Goal: Task Accomplishment & Management: Manage account settings

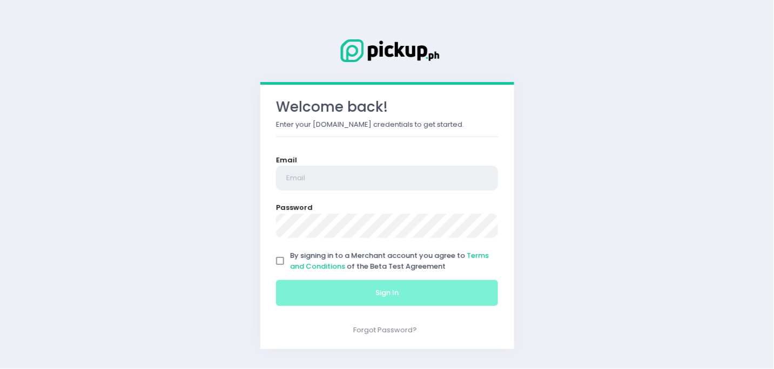
type input "[EMAIL_ADDRESS][DOMAIN_NAME]"
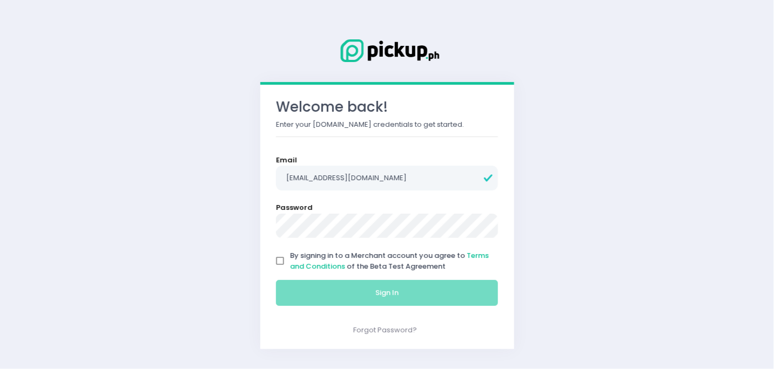
click at [275, 254] on input "By signing in to a Merchant account you agree to Terms and Conditions of the Be…" at bounding box center [280, 261] width 21 height 21
checkbox input "true"
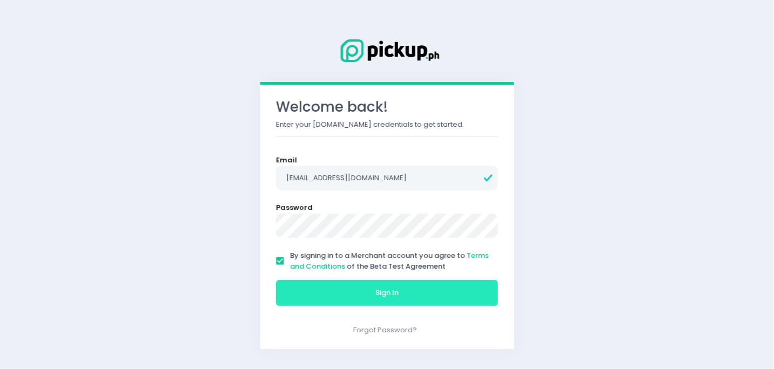
click at [303, 288] on button "Sign In" at bounding box center [387, 293] width 223 height 26
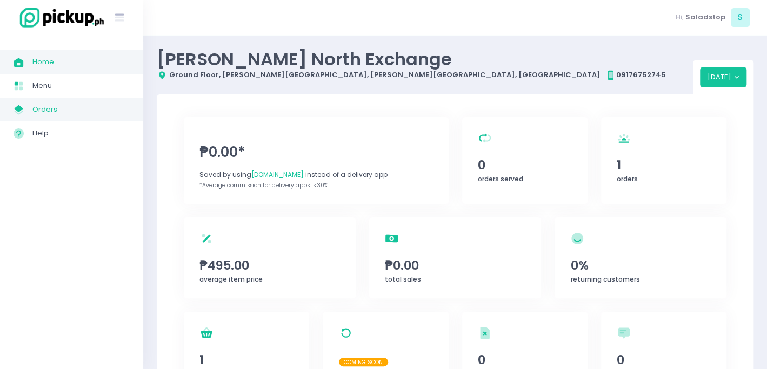
click at [54, 104] on span "Orders" at bounding box center [80, 110] width 97 height 14
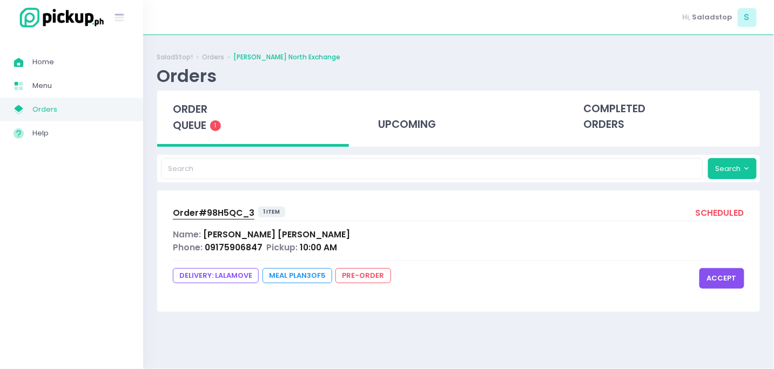
click at [723, 274] on button "accept" at bounding box center [722, 278] width 45 height 21
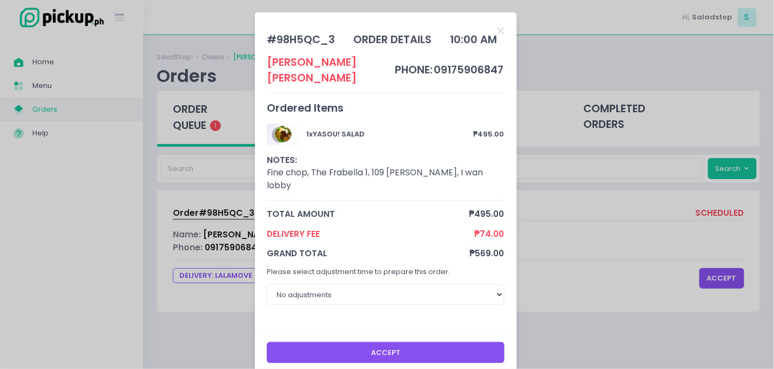
click at [449, 342] on button "Accept" at bounding box center [386, 352] width 238 height 21
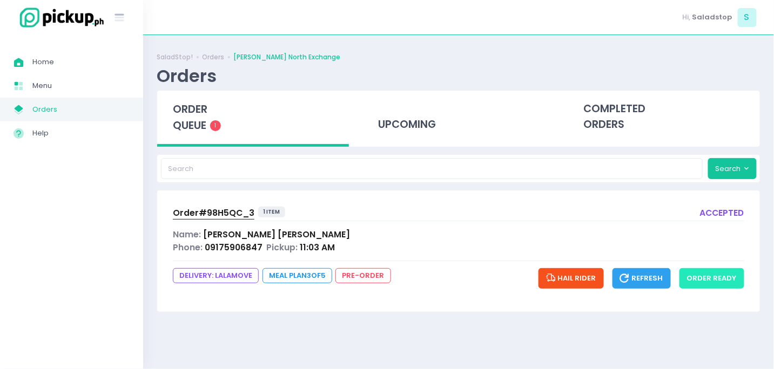
drag, startPoint x: 703, startPoint y: 280, endPoint x: 699, endPoint y: 270, distance: 10.9
click at [703, 279] on button "order ready" at bounding box center [712, 278] width 65 height 21
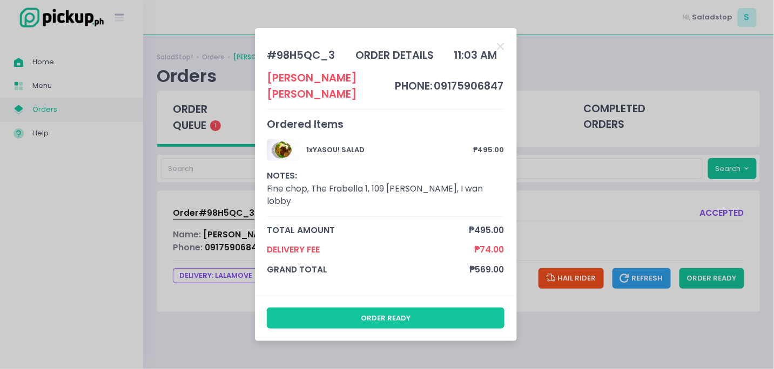
click at [357, 318] on div "order ready" at bounding box center [386, 318] width 262 height 46
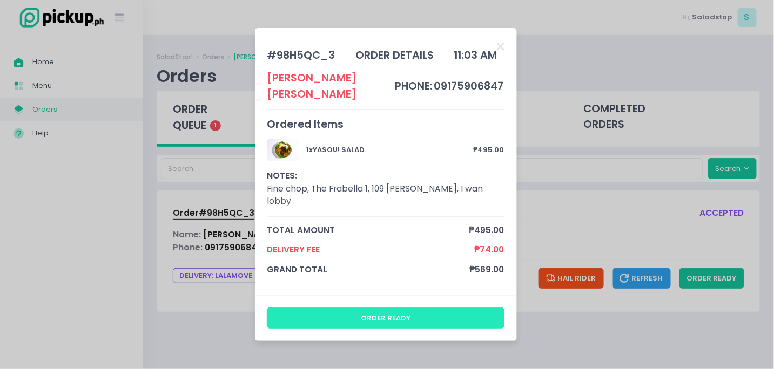
click at [360, 308] on button "order ready" at bounding box center [386, 318] width 238 height 21
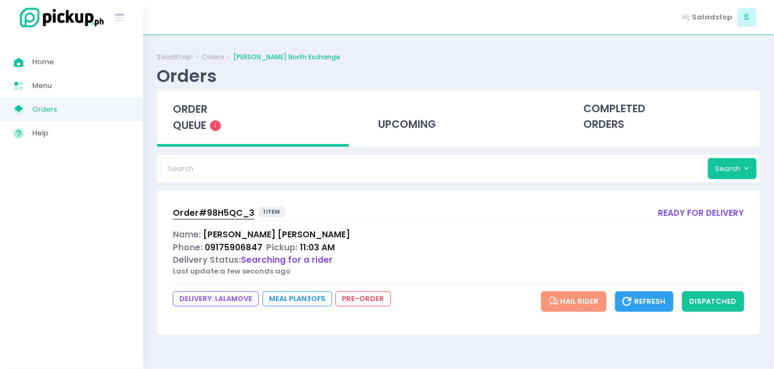
click at [232, 213] on span "Order# 98H5QC_3" at bounding box center [214, 212] width 82 height 11
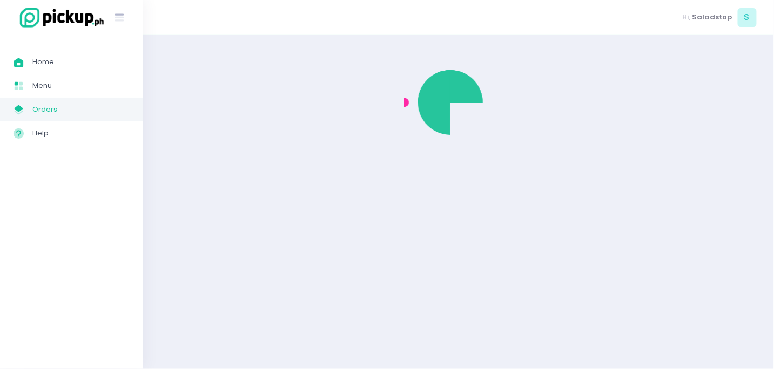
click at [51, 101] on link "My Store Created with Sketch. Orders" at bounding box center [71, 110] width 143 height 24
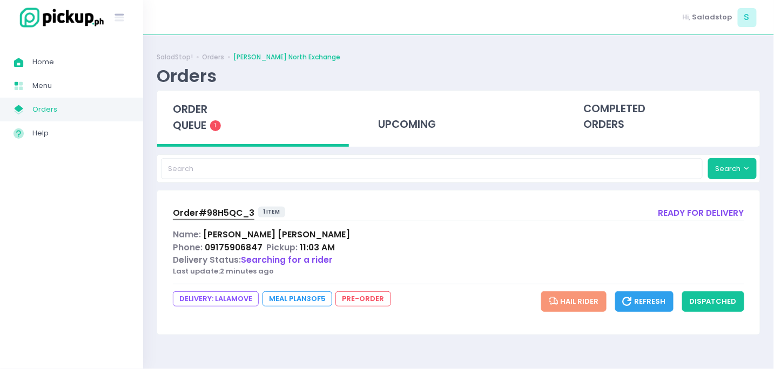
click at [289, 256] on span "Searching for a rider" at bounding box center [287, 259] width 92 height 11
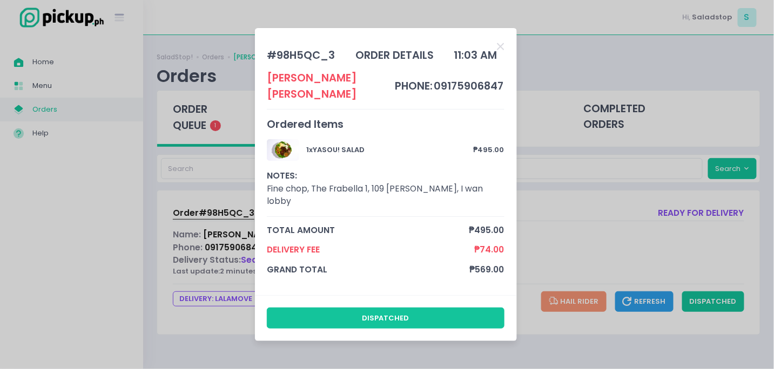
click at [226, 231] on div "# 98H5QC_3 order details 11:03 AM [PERSON_NAME] phone: 09175906847 Ordered Item…" at bounding box center [387, 184] width 774 height 369
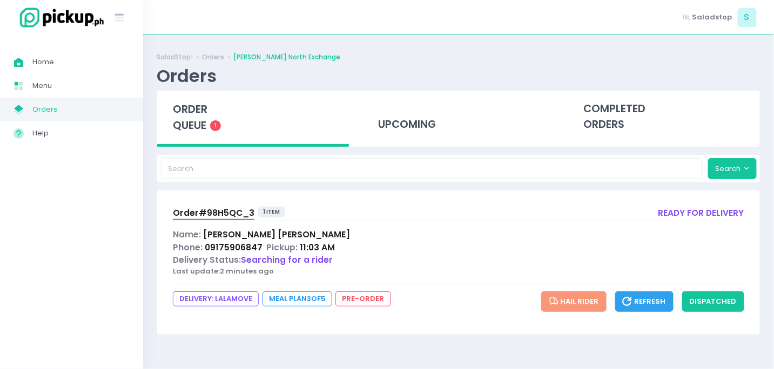
click at [243, 217] on span "Order# 98H5QC_3" at bounding box center [214, 212] width 82 height 11
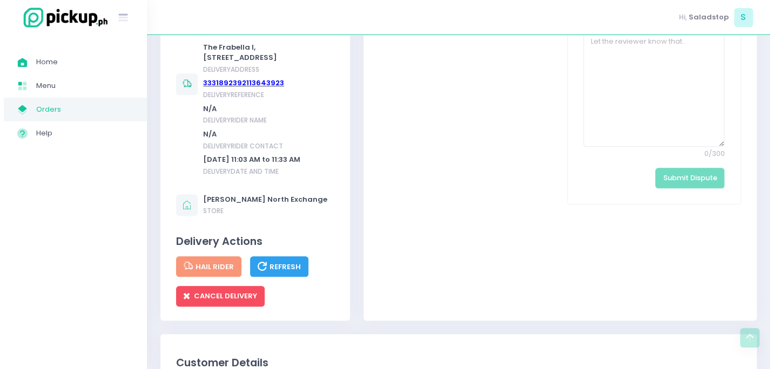
scroll to position [594, 0]
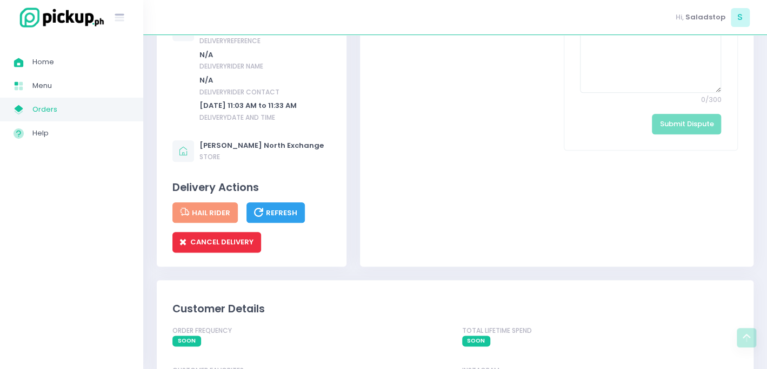
click at [224, 247] on span "CANCEL DELIVERY" at bounding box center [216, 242] width 73 height 10
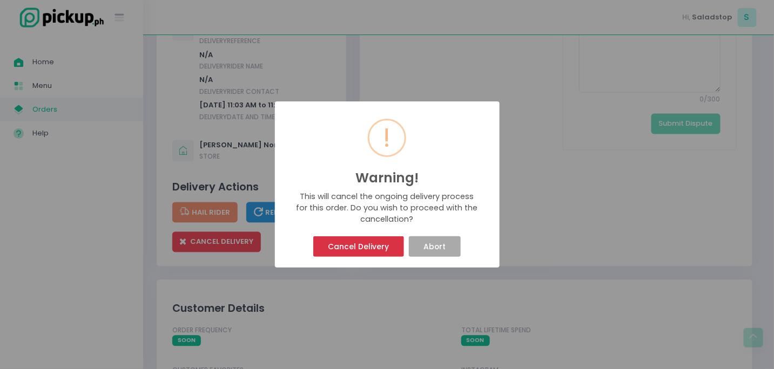
click at [352, 241] on button "Cancel Delivery" at bounding box center [358, 247] width 91 height 21
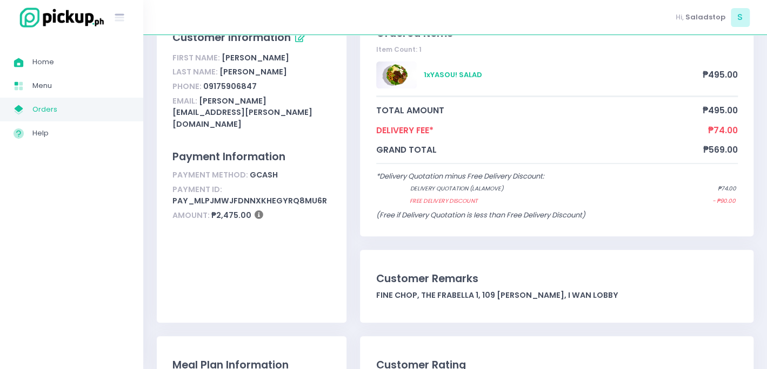
scroll to position [54, 0]
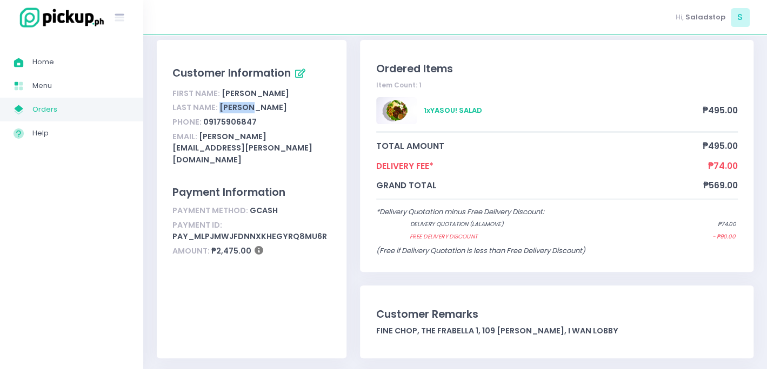
drag, startPoint x: 265, startPoint y: 105, endPoint x: 219, endPoint y: 104, distance: 46.5
click at [219, 104] on div "Last Name: [PERSON_NAME]" at bounding box center [251, 108] width 158 height 15
copy div "[PERSON_NAME]"
drag, startPoint x: 263, startPoint y: 121, endPoint x: 208, endPoint y: 127, distance: 54.9
click at [208, 127] on div "Phone: [PHONE_NUMBER]" at bounding box center [251, 122] width 158 height 15
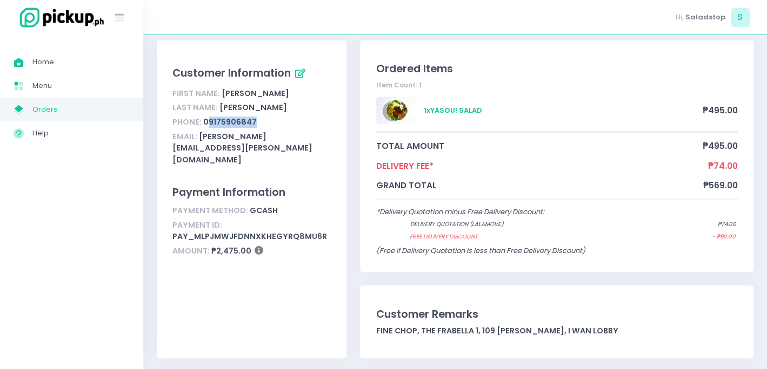
copy div "9175906847"
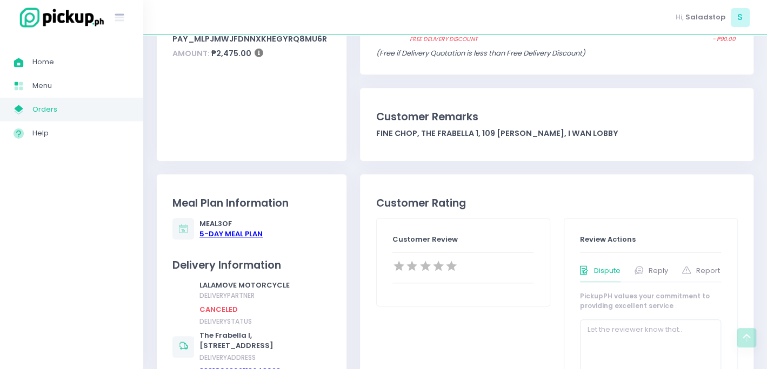
scroll to position [342, 0]
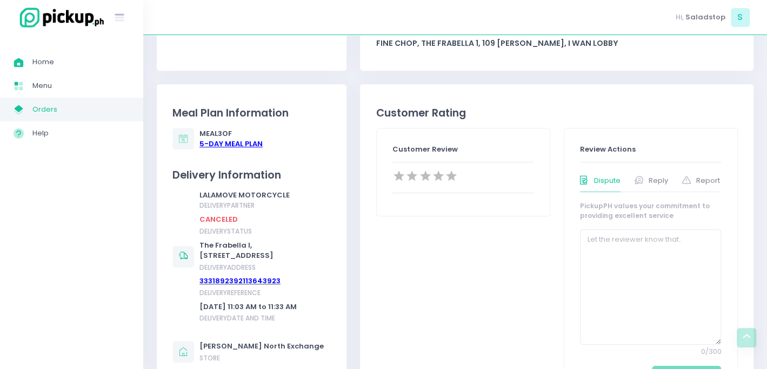
drag, startPoint x: 298, startPoint y: 265, endPoint x: 201, endPoint y: 241, distance: 99.4
click at [201, 241] on div "The Frabella I, [STREET_ADDRESS]" at bounding box center [263, 250] width 128 height 21
copy div "The Frabella I, [STREET_ADDRESS]"
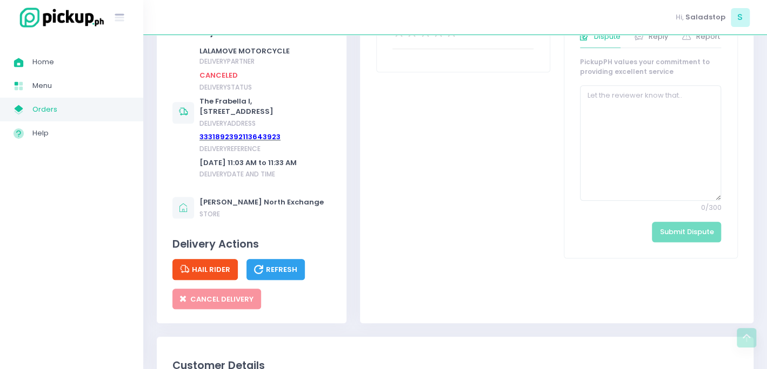
scroll to position [468, 0]
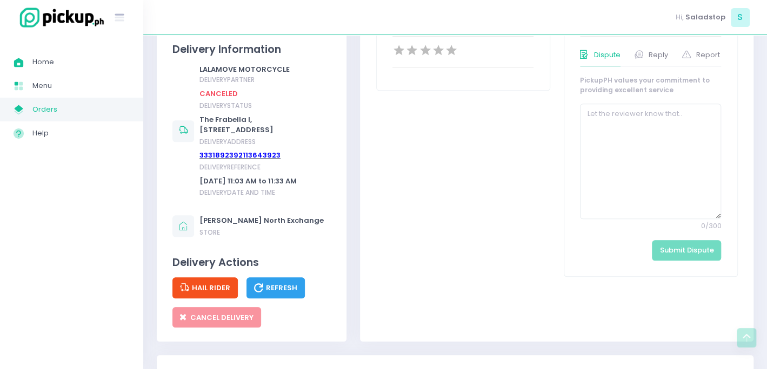
click at [295, 136] on div "The Frabella I, [STREET_ADDRESS]" at bounding box center [263, 125] width 128 height 21
click at [315, 127] on div "The Frabella I, [STREET_ADDRESS]" at bounding box center [263, 125] width 128 height 21
drag, startPoint x: 321, startPoint y: 132, endPoint x: 201, endPoint y: 116, distance: 121.1
click at [201, 116] on div "The Frabella I, [STREET_ADDRESS]" at bounding box center [263, 125] width 128 height 21
copy div "The Frabella I, The Frabella 1, [GEOGRAPHIC_DATA], [GEOGRAPHIC_DATA], [GEOGRAPH…"
